Goal: Find specific page/section: Find specific page/section

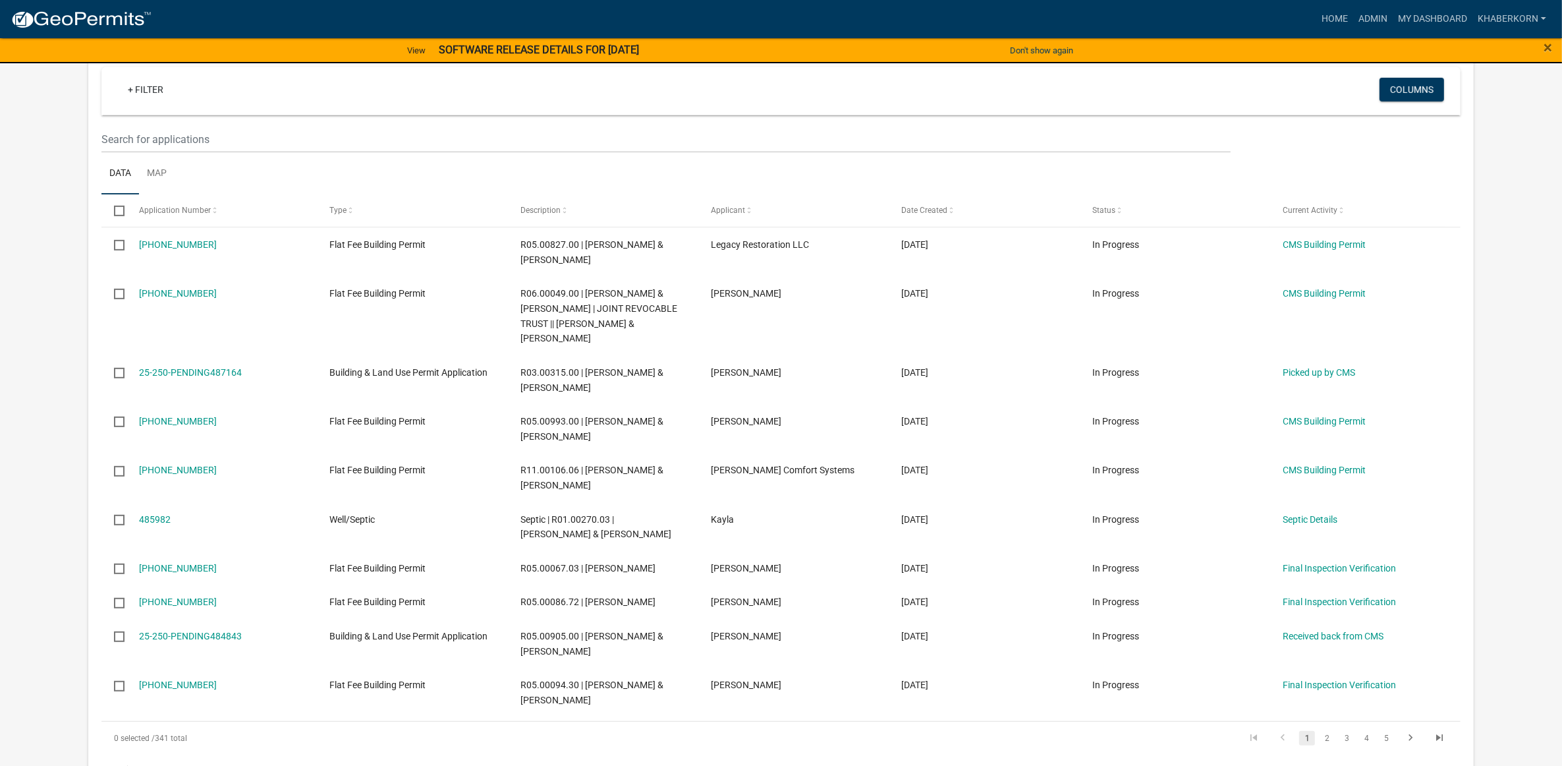
scroll to position [801, 0]
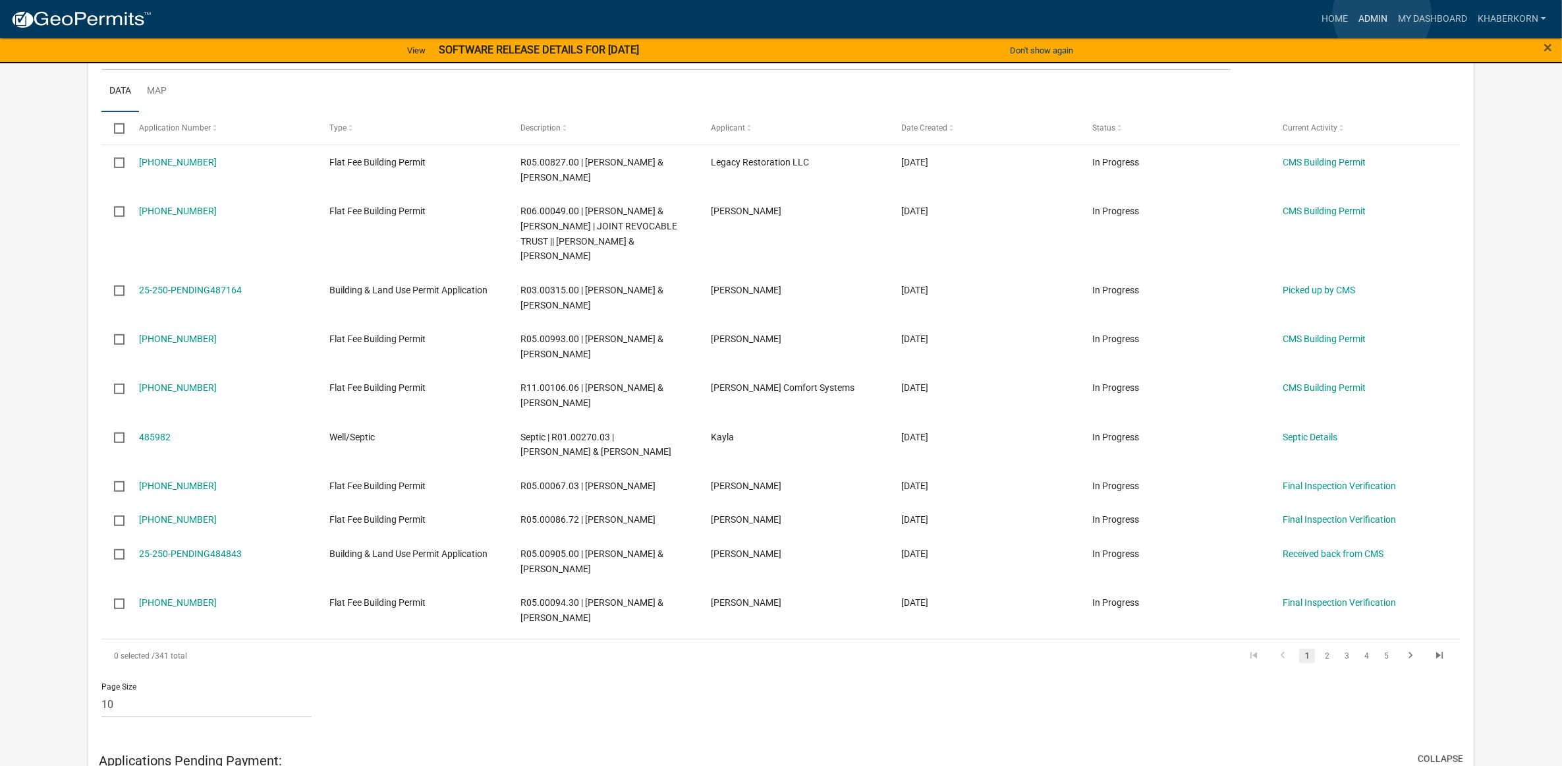
click at [1383, 14] on link "Admin" at bounding box center [1374, 19] width 40 height 25
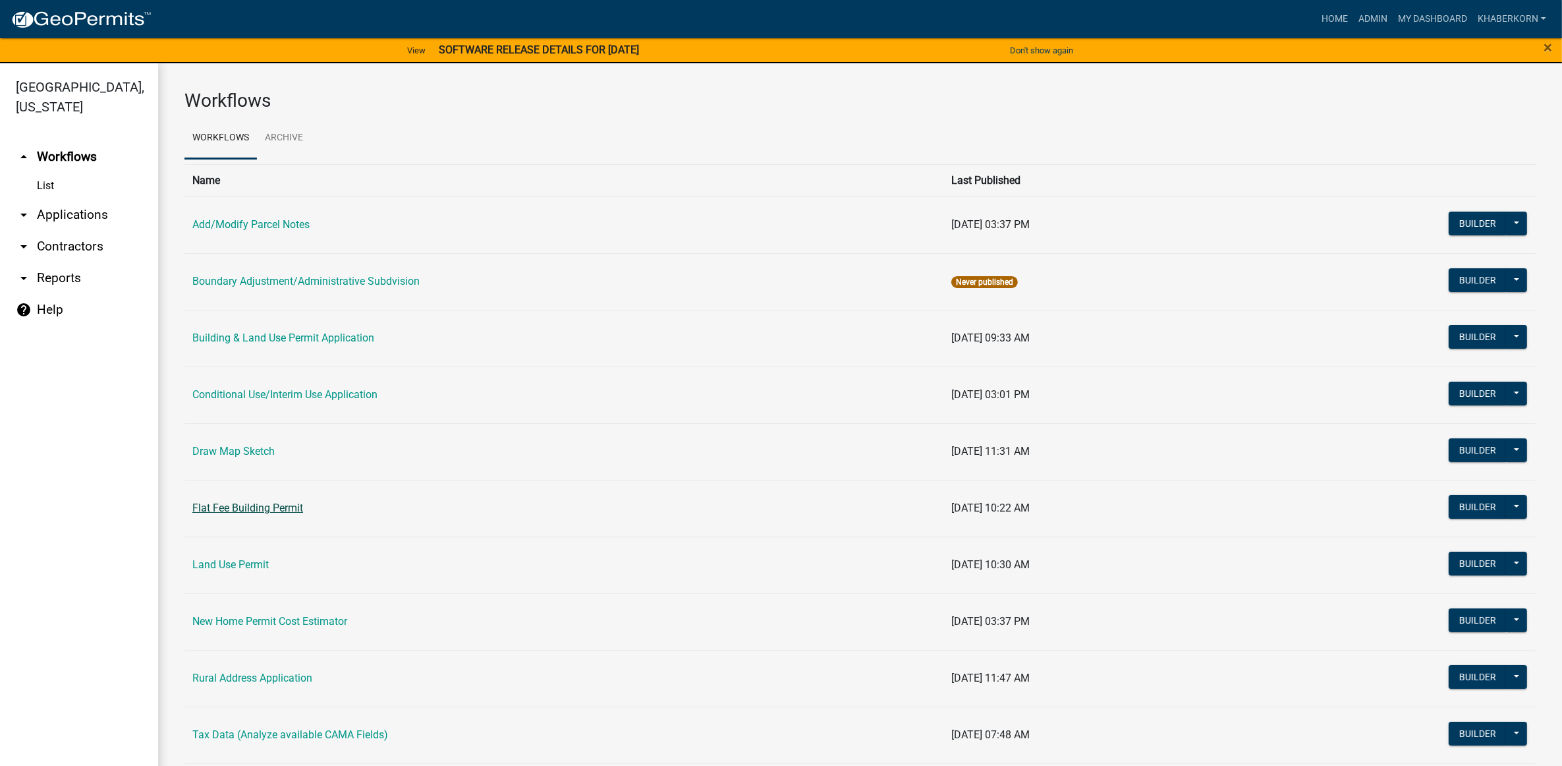
click at [218, 504] on link "Flat Fee Building Permit" at bounding box center [247, 507] width 111 height 13
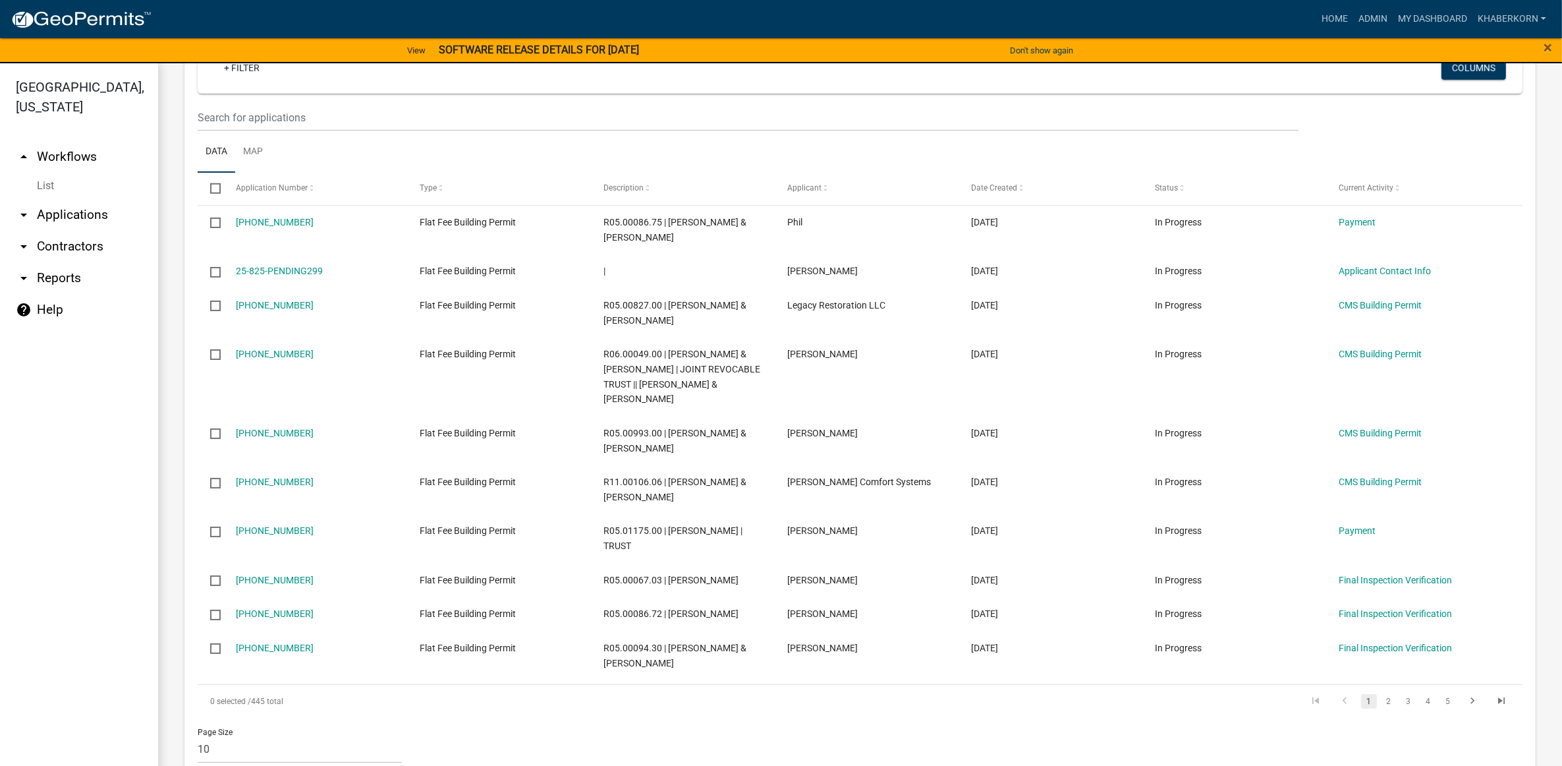
scroll to position [1075, 0]
click at [1381, 693] on link "2" at bounding box center [1389, 700] width 16 height 14
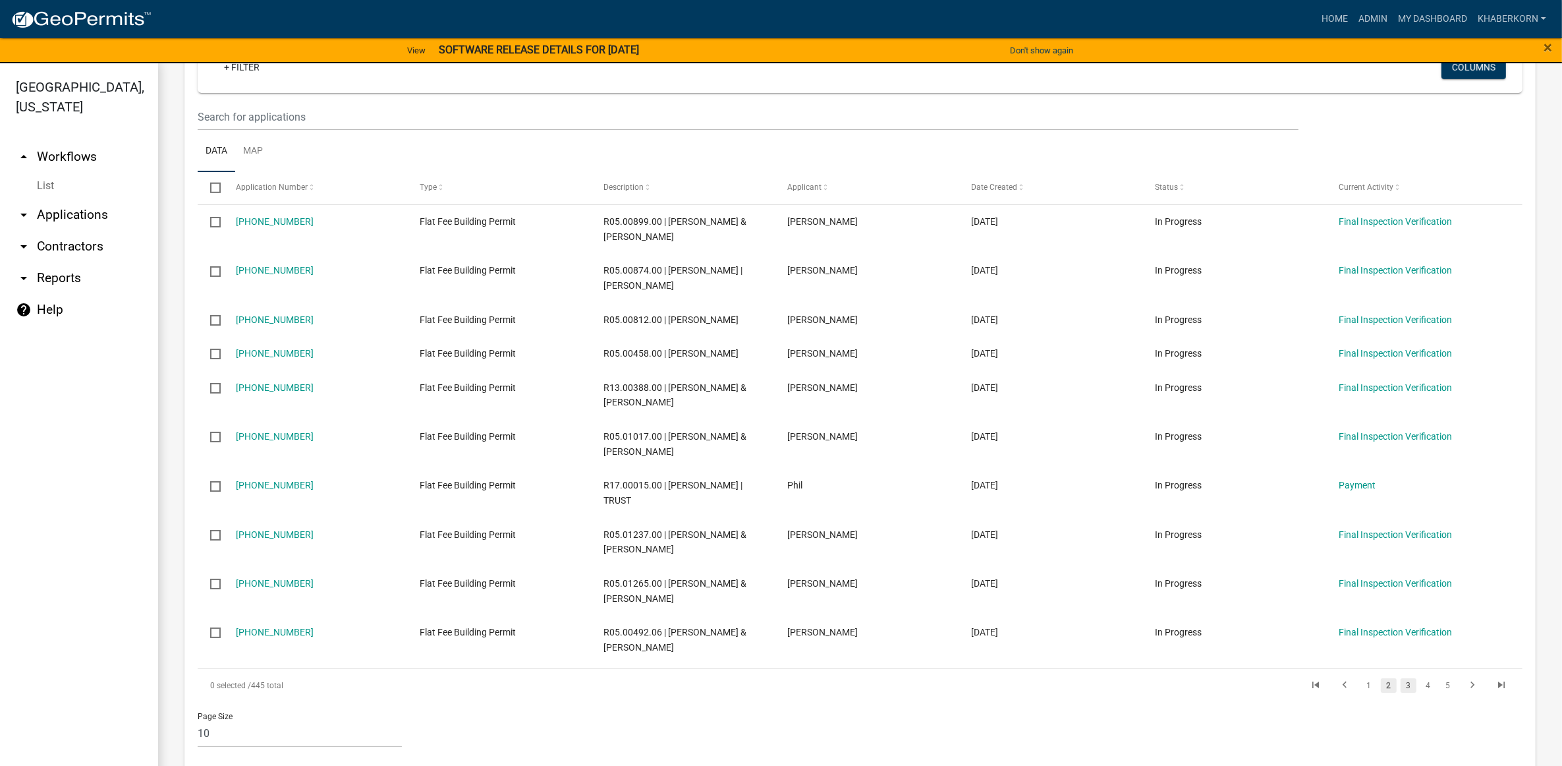
click at [1401, 678] on link "3" at bounding box center [1409, 685] width 16 height 14
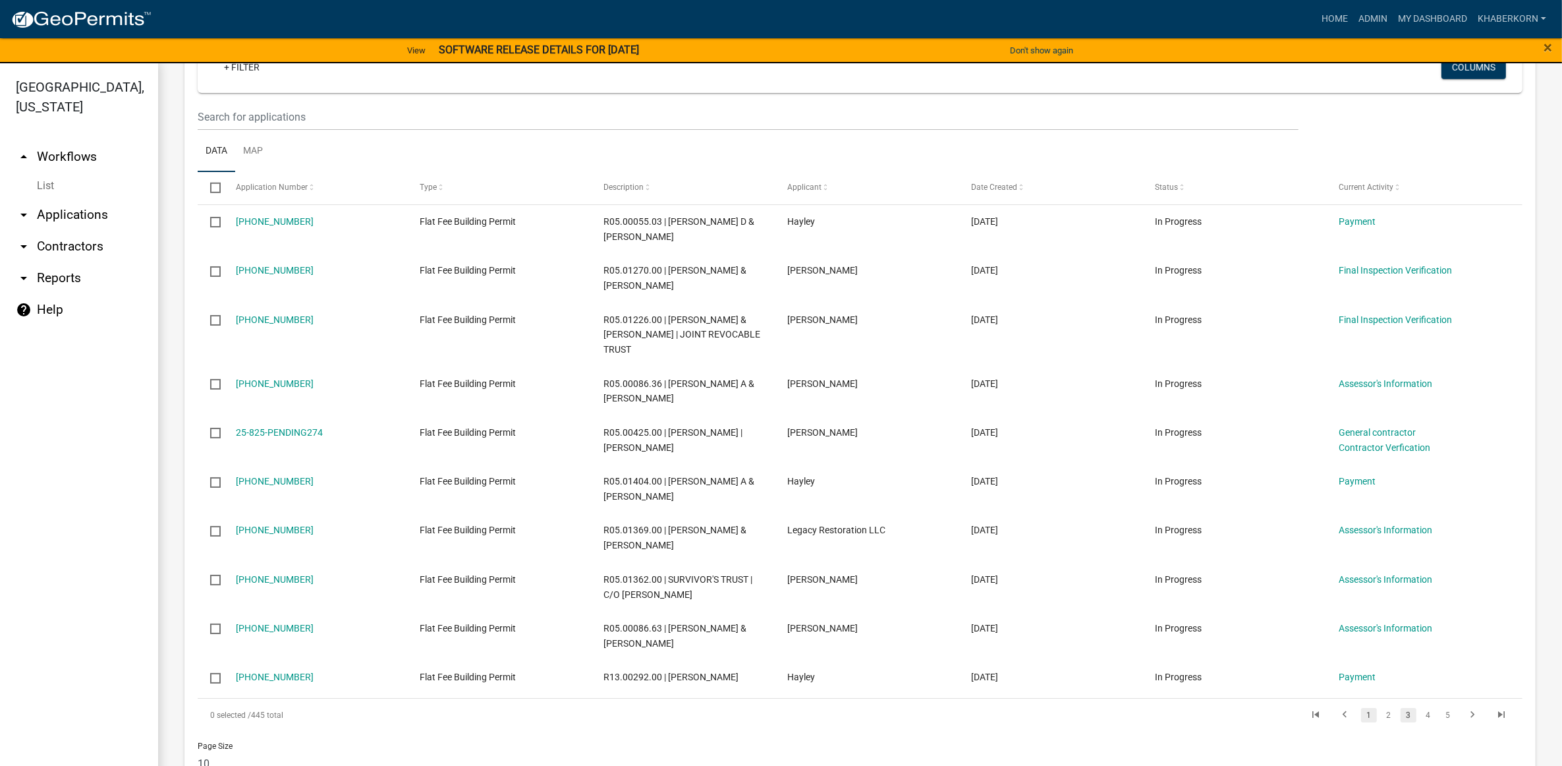
click at [1361, 708] on link "1" at bounding box center [1369, 715] width 16 height 14
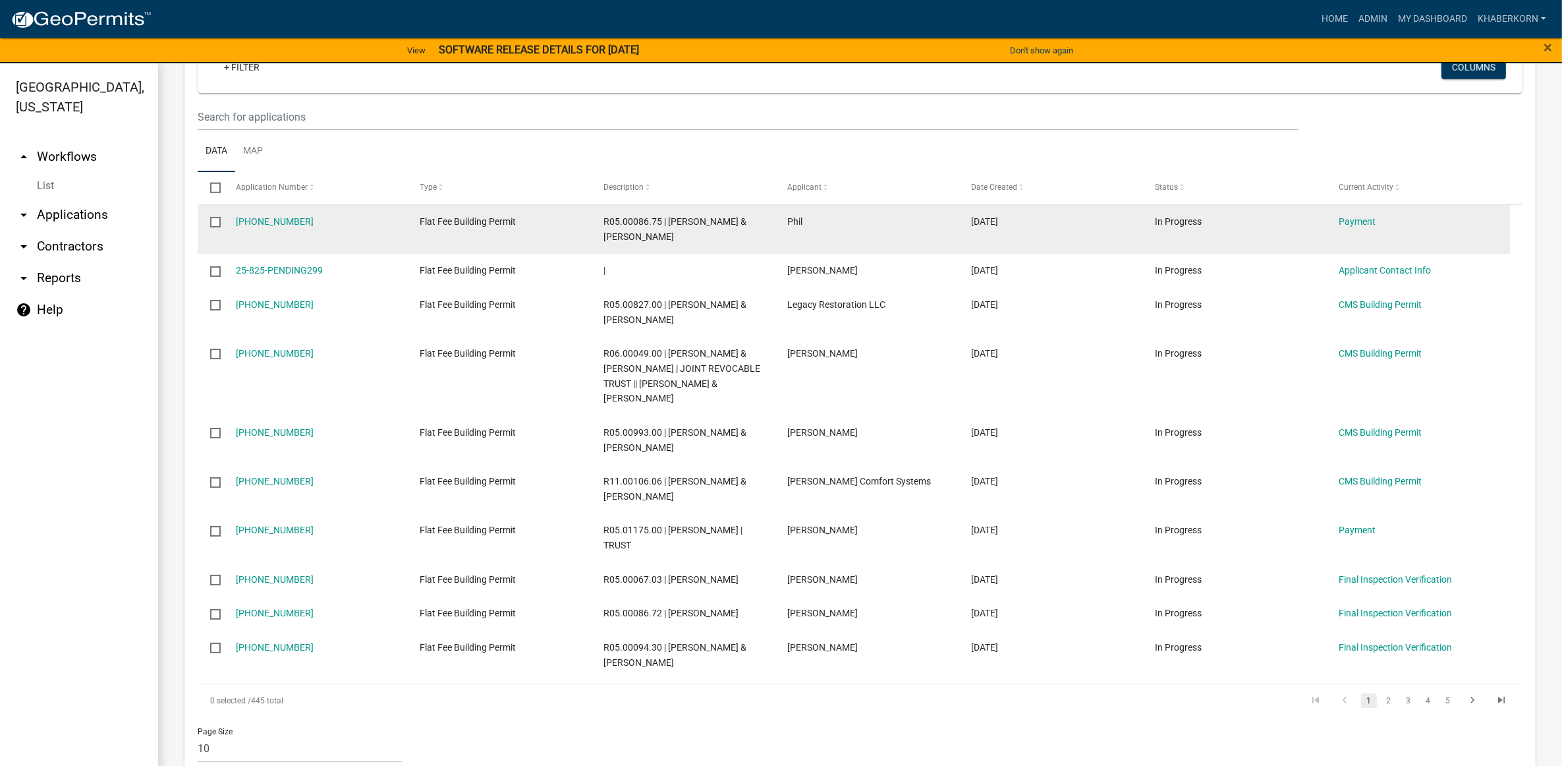
scroll to position [15, 0]
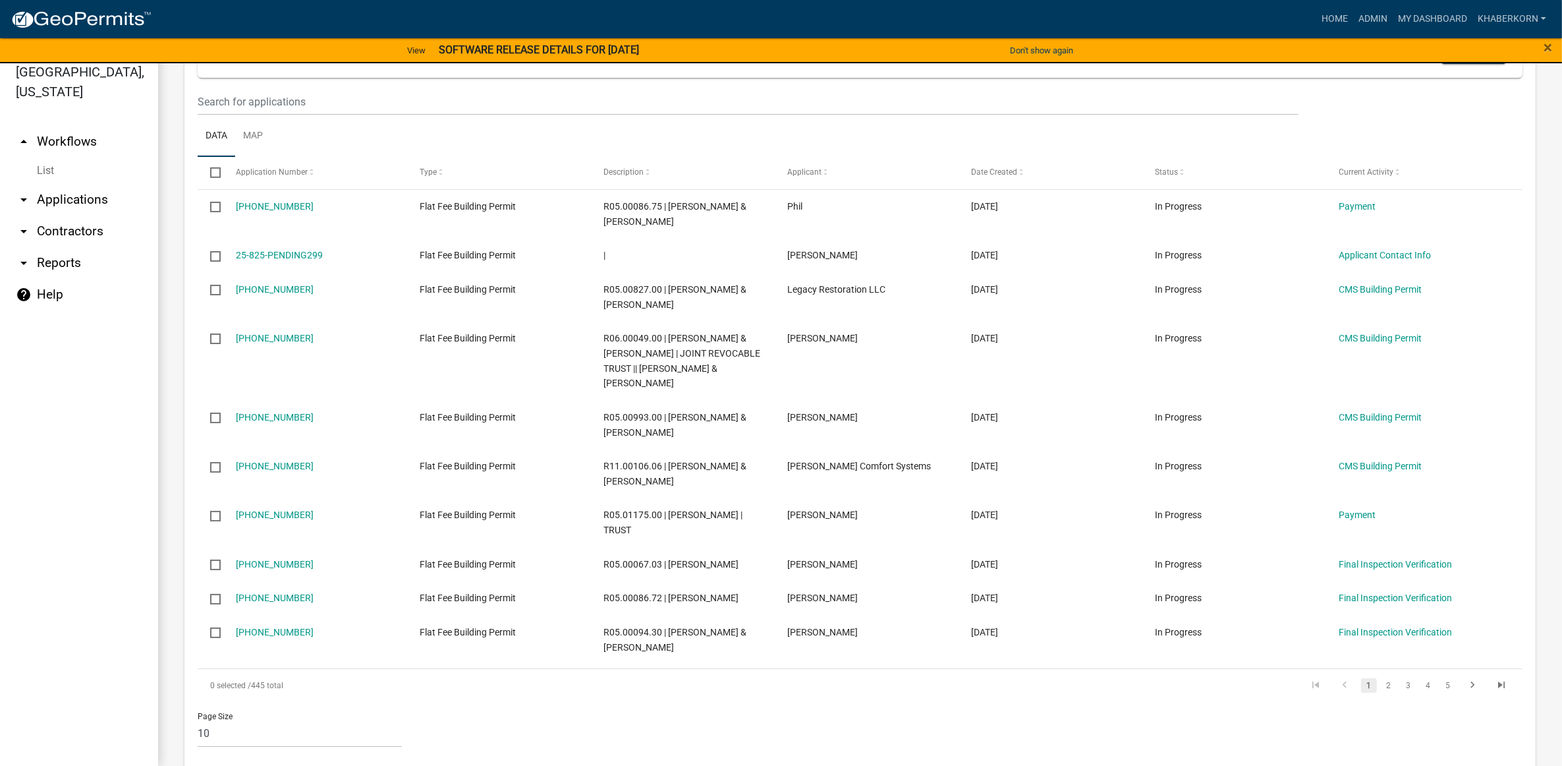
click at [1410, 5] on nav "Toggle drawer menu more_horiz Home Admin My Dashboard khaberkorn Admin Account …" at bounding box center [781, 19] width 1562 height 38
click at [1409, 24] on link "My Dashboard" at bounding box center [1433, 19] width 80 height 25
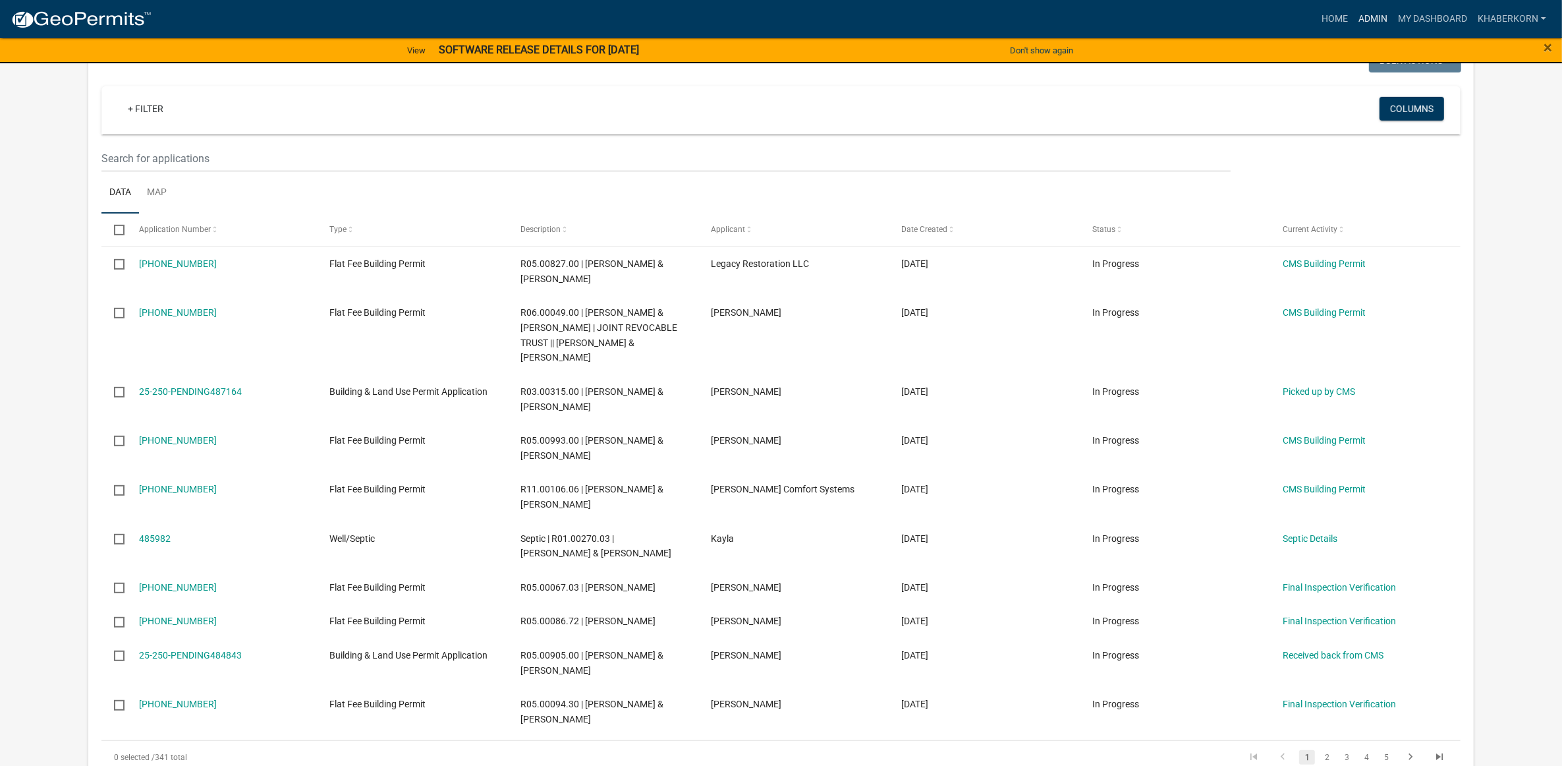
scroll to position [577, 0]
